Goal: Ask a question

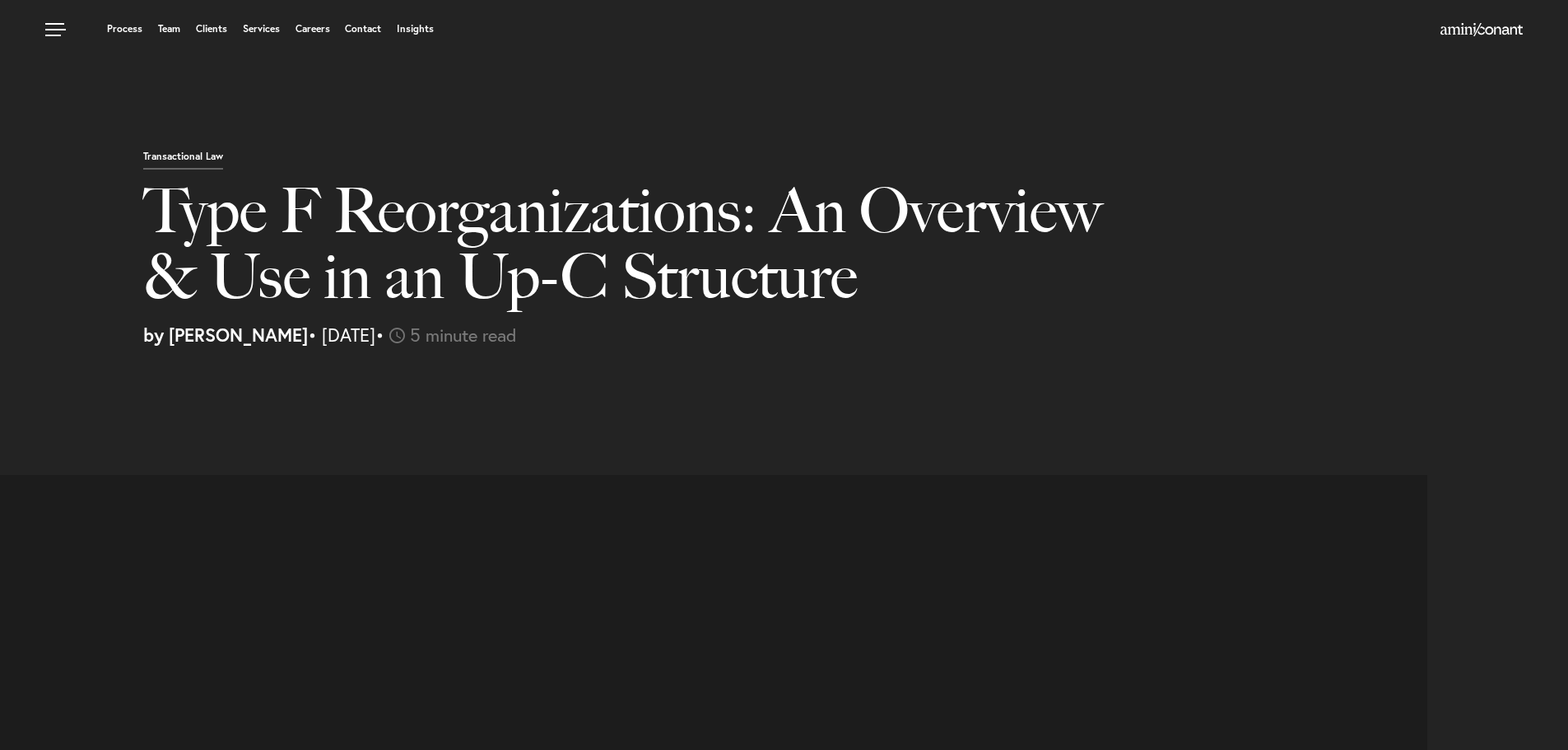
select select "US"
select select "Austin"
select select "Business and Civil Litigation"
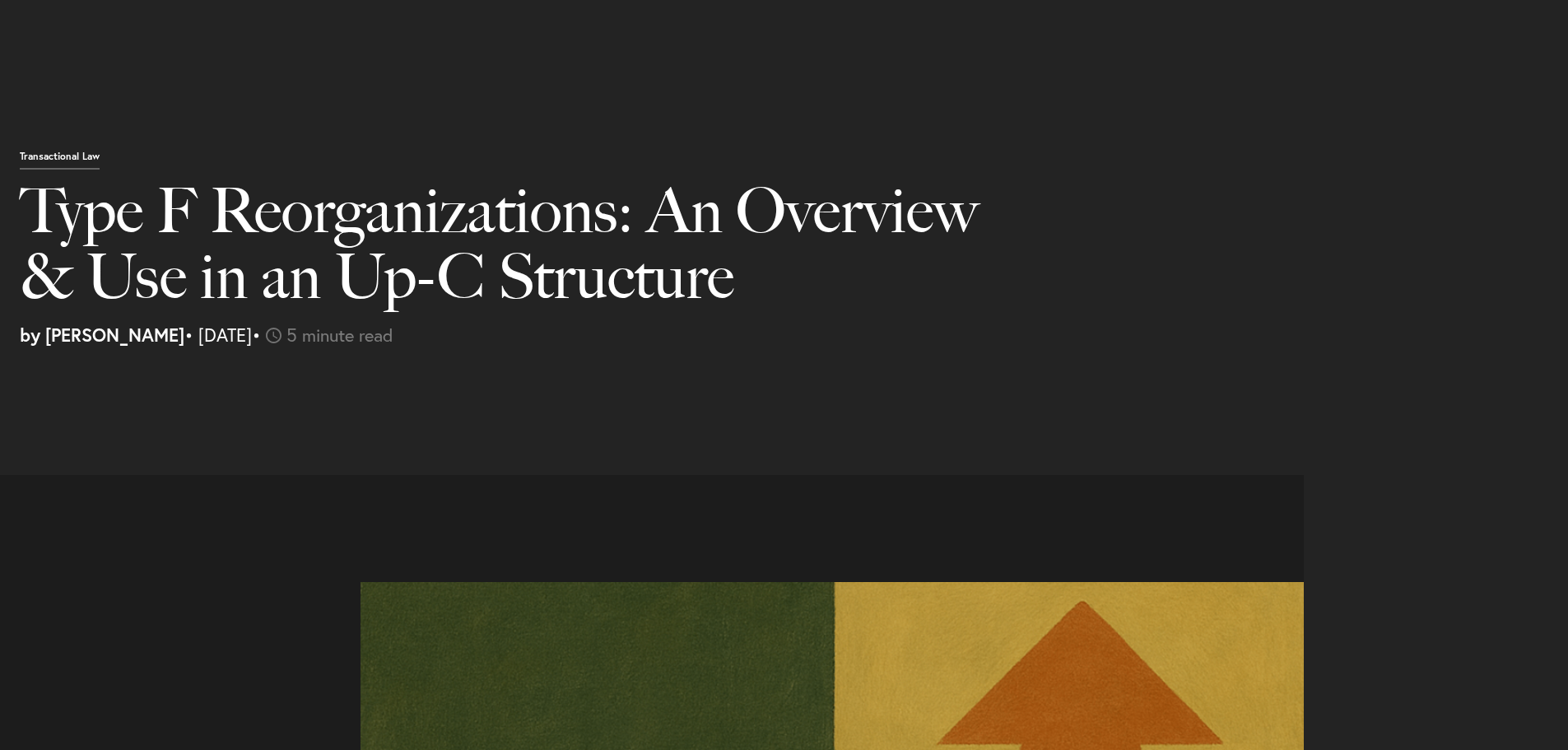
scroll to position [1584, 0]
